Goal: Check status: Check status

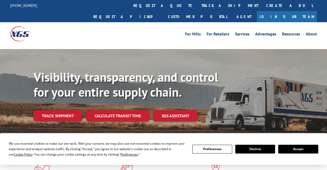
scroll to position [26, 0]
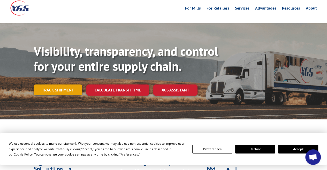
click at [50, 84] on link "Track shipment" at bounding box center [58, 89] width 49 height 11
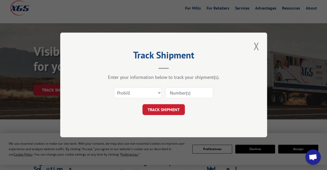
click at [174, 95] on input at bounding box center [189, 93] width 48 height 11
paste input "3352765"
type input "3352765"
click at [177, 105] on button "TRACK SHIPMENT" at bounding box center [163, 109] width 42 height 11
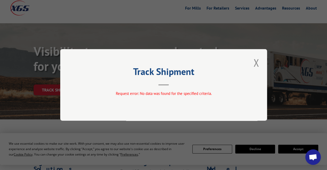
drag, startPoint x: 258, startPoint y: 61, endPoint x: 225, endPoint y: 66, distance: 33.9
click at [258, 62] on button "Close modal" at bounding box center [256, 63] width 9 height 14
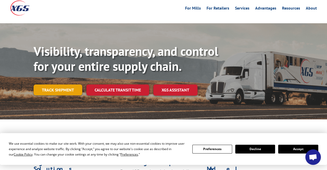
click at [56, 84] on link "Track shipment" at bounding box center [58, 89] width 49 height 11
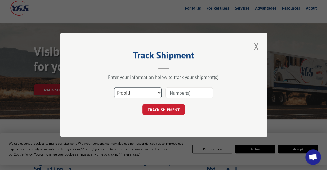
click at [122, 92] on select "Select category... Probill BOL PO" at bounding box center [138, 93] width 48 height 11
click at [114, 88] on select "Select category... Probill BOL PO" at bounding box center [138, 93] width 48 height 11
click at [136, 91] on select "Select category... Probill BOL PO" at bounding box center [138, 93] width 48 height 11
select select "bol"
click at [114, 88] on select "Select category... Probill BOL PO" at bounding box center [138, 93] width 48 height 11
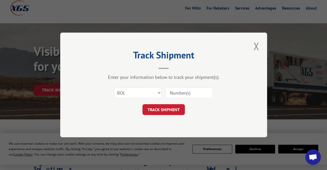
click at [184, 93] on input at bounding box center [189, 93] width 48 height 11
paste input "3352765"
type input "3352765"
click at [168, 110] on button "TRACK SHIPMENT" at bounding box center [163, 109] width 42 height 11
